Goal: Find specific page/section: Find specific page/section

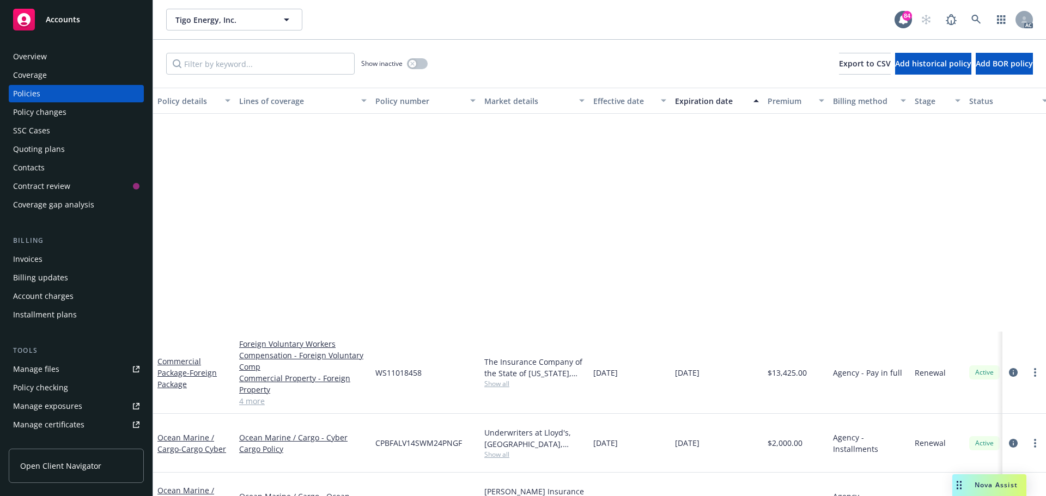
scroll to position [272, 0]
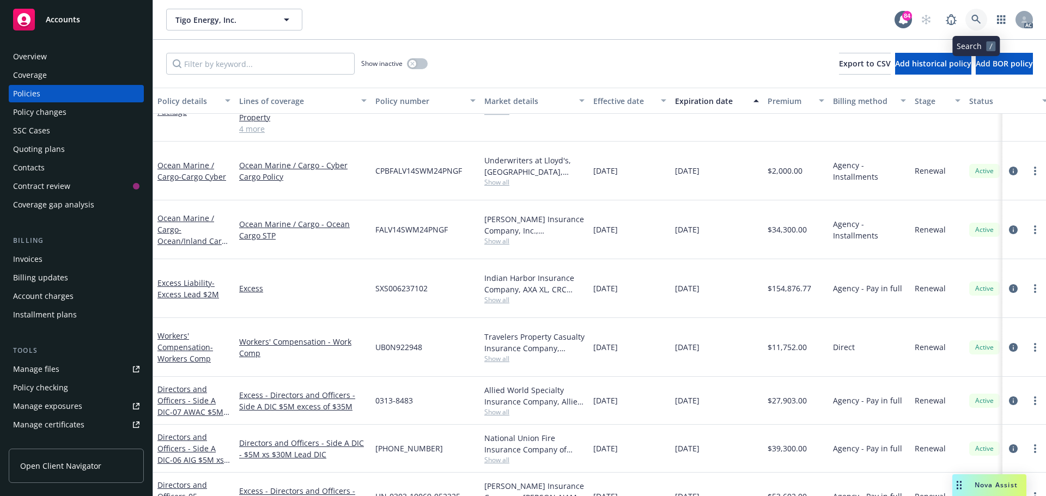
drag, startPoint x: 0, startPoint y: 0, endPoint x: 975, endPoint y: 19, distance: 975.0
click at [975, 19] on icon at bounding box center [976, 20] width 10 height 10
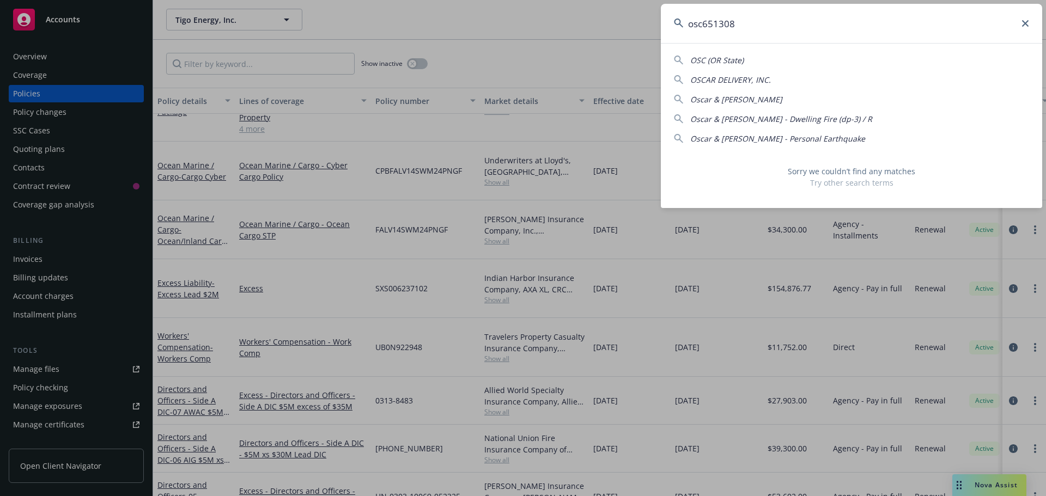
drag, startPoint x: 749, startPoint y: 21, endPoint x: 686, endPoint y: 26, distance: 62.8
click at [686, 26] on input "osc651308" at bounding box center [851, 23] width 381 height 39
click at [733, 115] on span "Oscar & [PERSON_NAME] - Dwelling Fire (dp-3) / R" at bounding box center [781, 119] width 182 height 10
type input "Oscar & [PERSON_NAME] - Dwelling Fire (dp-3) / R"
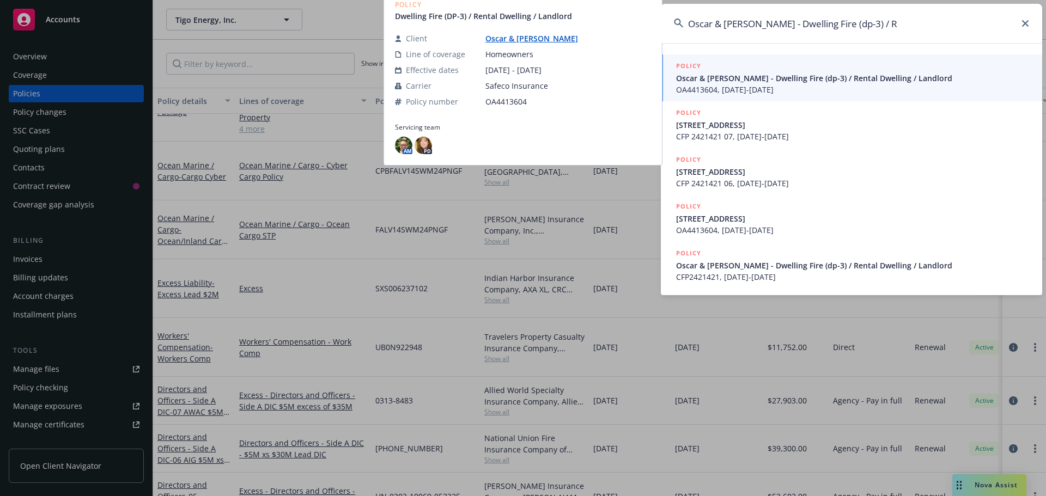
click at [1028, 24] on icon at bounding box center [1025, 23] width 7 height 7
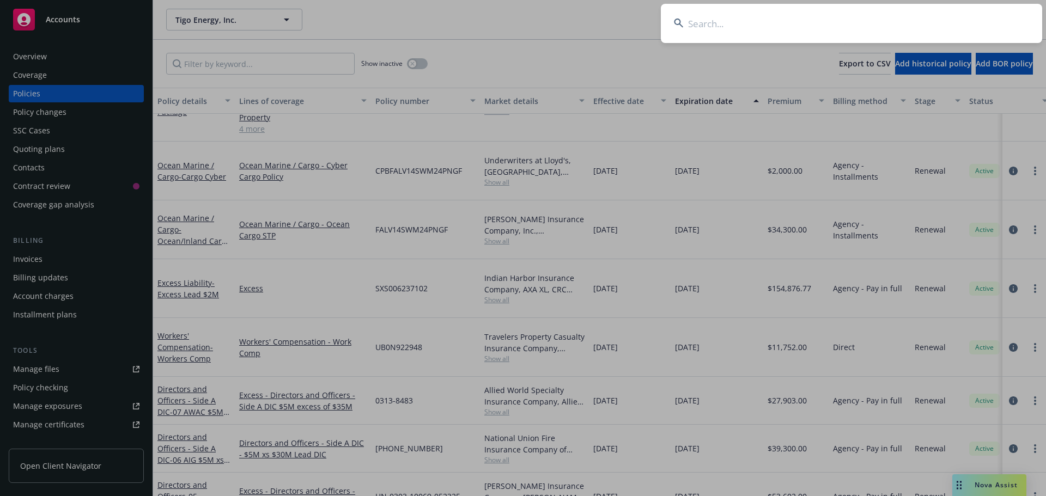
paste input "osc651308"
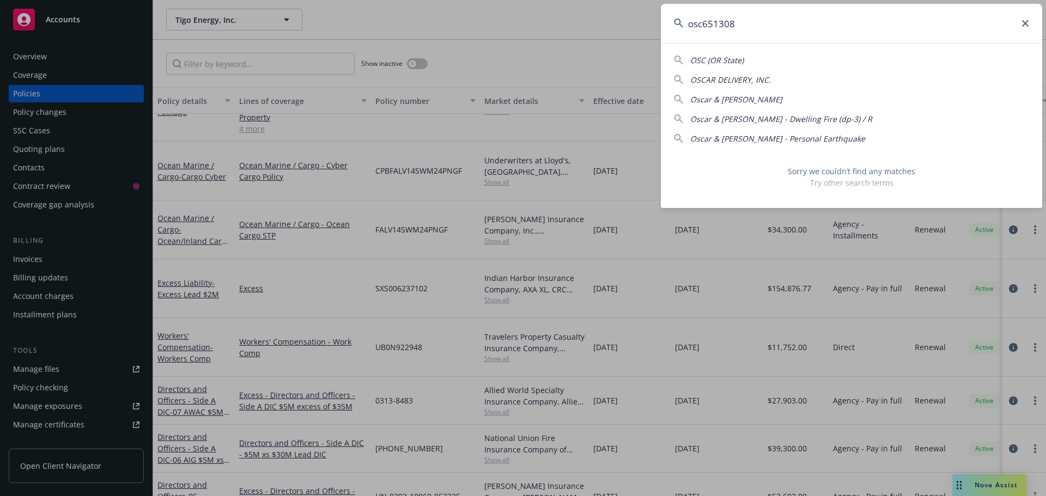
type input "osc651308"
drag, startPoint x: 1026, startPoint y: 29, endPoint x: 1026, endPoint y: 23, distance: 6.5
click at [1026, 29] on input "osc651308" at bounding box center [851, 23] width 381 height 39
click at [1026, 22] on icon at bounding box center [1025, 23] width 7 height 7
